Goal: Navigation & Orientation: Find specific page/section

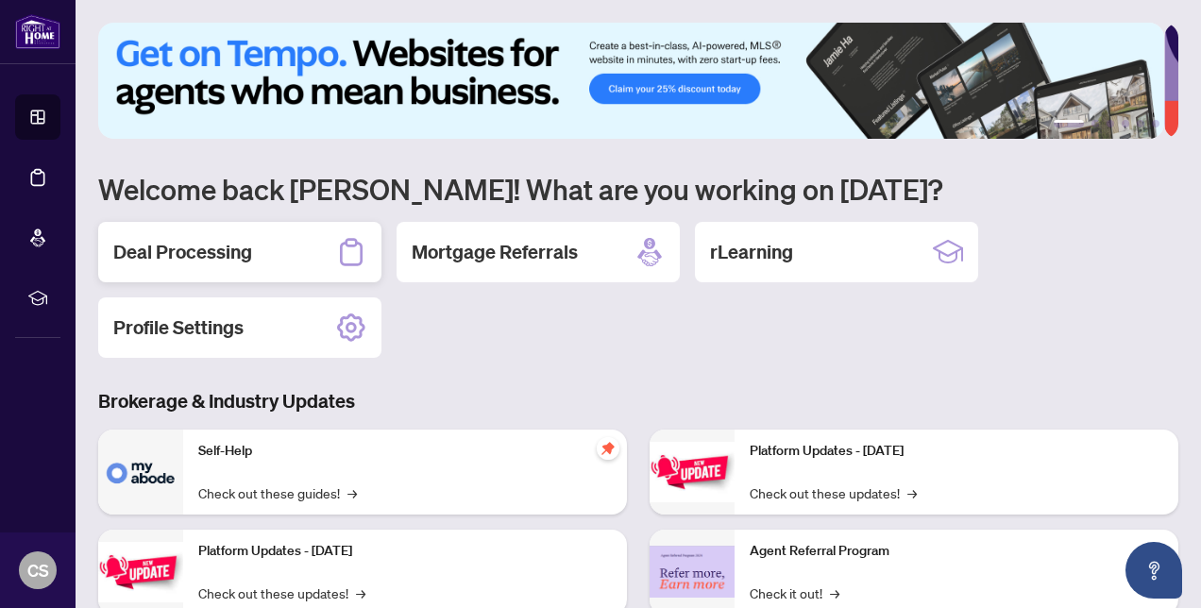
click at [215, 257] on h2 "Deal Processing" at bounding box center [182, 252] width 139 height 26
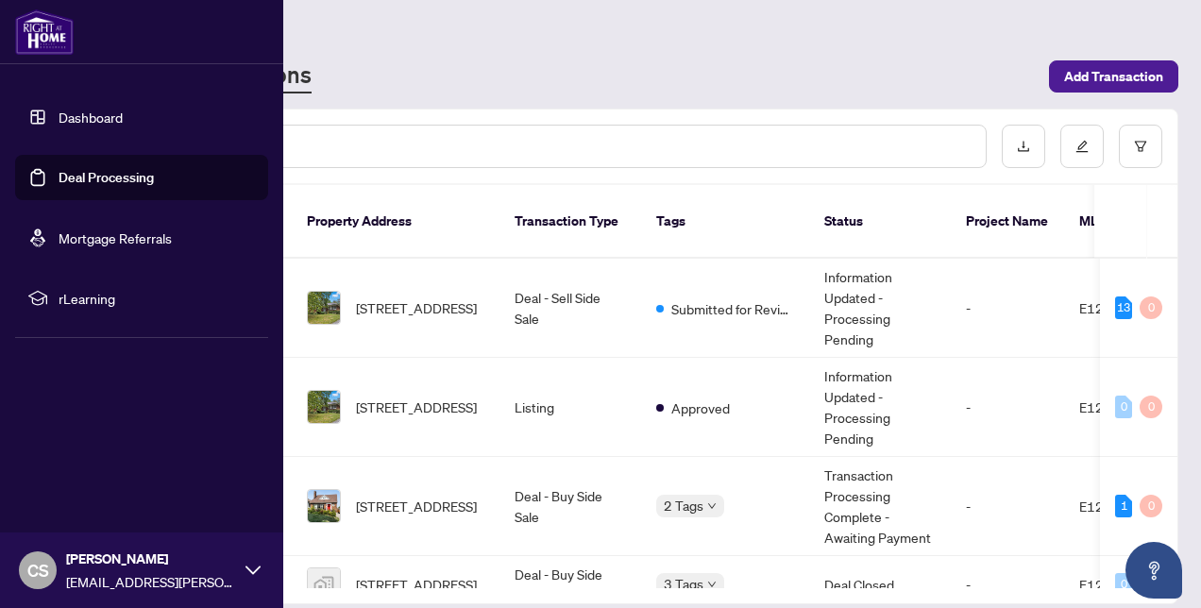
click at [64, 114] on link "Dashboard" at bounding box center [91, 117] width 64 height 17
